Goal: Find contact information: Find contact information

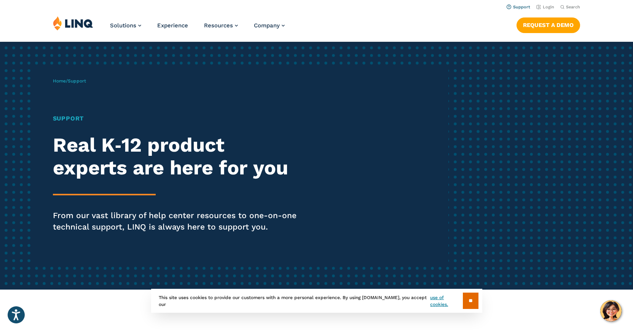
click at [523, 5] on link "Support" at bounding box center [518, 7] width 24 height 5
click at [520, 7] on link "Support" at bounding box center [518, 7] width 24 height 5
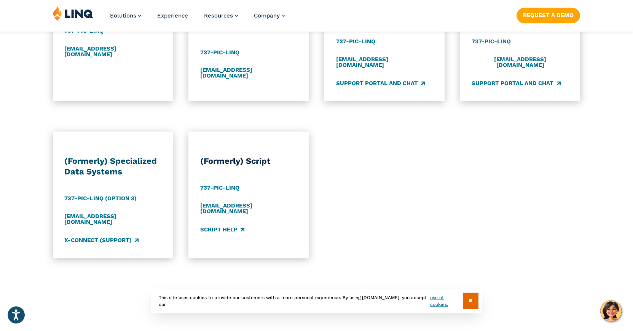
scroll to position [815, 0]
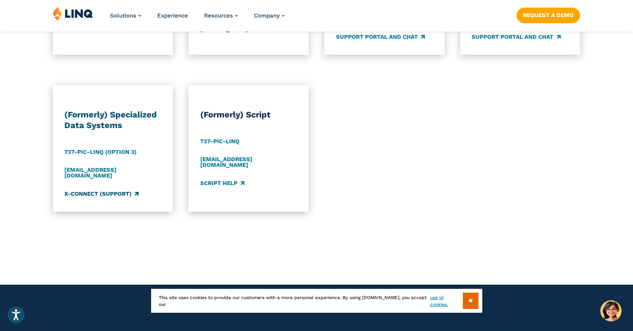
click at [109, 190] on link "X-Connect (Support)" at bounding box center [101, 194] width 74 height 8
click at [116, 167] on link "[EMAIL_ADDRESS][DOMAIN_NAME]" at bounding box center [112, 173] width 97 height 13
click at [136, 167] on link "[EMAIL_ADDRESS][DOMAIN_NAME]" at bounding box center [112, 173] width 97 height 13
